Goal: Task Accomplishment & Management: Manage account settings

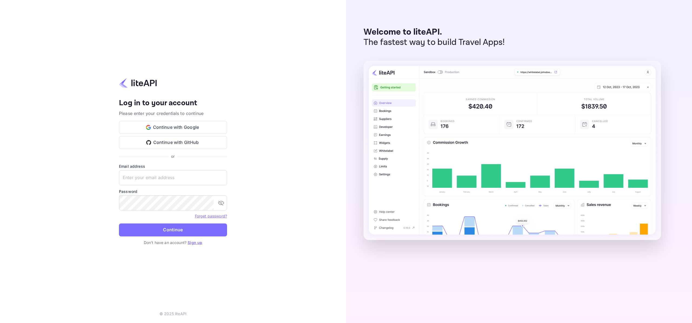
type input "[EMAIL_ADDRESS][DOMAIN_NAME]"
click at [212, 216] on link "Forget password?" at bounding box center [211, 215] width 32 height 5
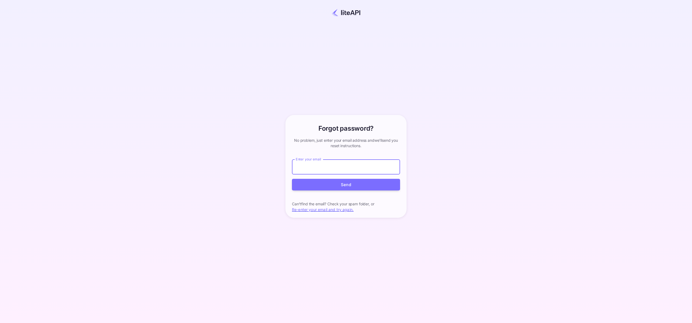
click at [332, 168] on input "Enter your email" at bounding box center [346, 166] width 108 height 15
type input "o.tali@nuitee.com"
click at [256, 161] on div "Forgot password? your account has been created successfully, a confirmation lin…" at bounding box center [346, 165] width 644 height 299
click at [300, 185] on button "Send" at bounding box center [346, 185] width 108 height 12
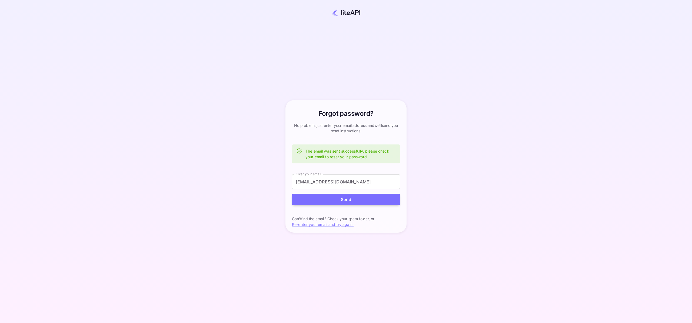
click at [337, 177] on input "o.tali@nuitee.com" at bounding box center [346, 181] width 108 height 15
click at [336, 183] on input "o.tali@nuitee.com" at bounding box center [346, 181] width 108 height 15
click at [290, 201] on div "Forgot password? your account has been created successfully, a confirmation lin…" at bounding box center [345, 166] width 125 height 132
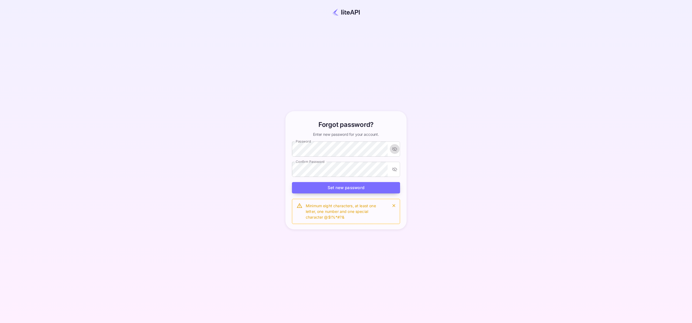
click at [356, 187] on button "Set new password" at bounding box center [346, 188] width 108 height 12
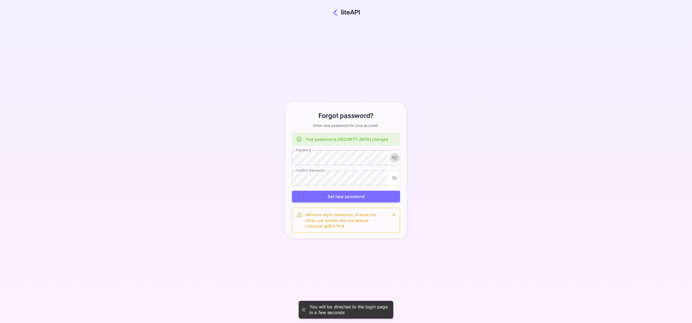
click at [393, 159] on icon "toggle password visibility" at bounding box center [394, 157] width 5 height 5
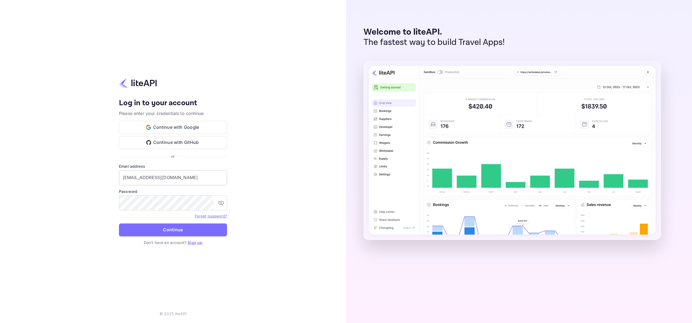
click at [180, 183] on input "[EMAIL_ADDRESS][DOMAIN_NAME]" at bounding box center [173, 177] width 108 height 15
type input "i"
type input "[EMAIL_ADDRESS][DOMAIN_NAME]"
click at [222, 204] on icon "toggle password visibility" at bounding box center [221, 202] width 6 height 5
click at [222, 204] on icon "toggle password visibility" at bounding box center [221, 202] width 6 height 4
